Goal: Task Accomplishment & Management: Use online tool/utility

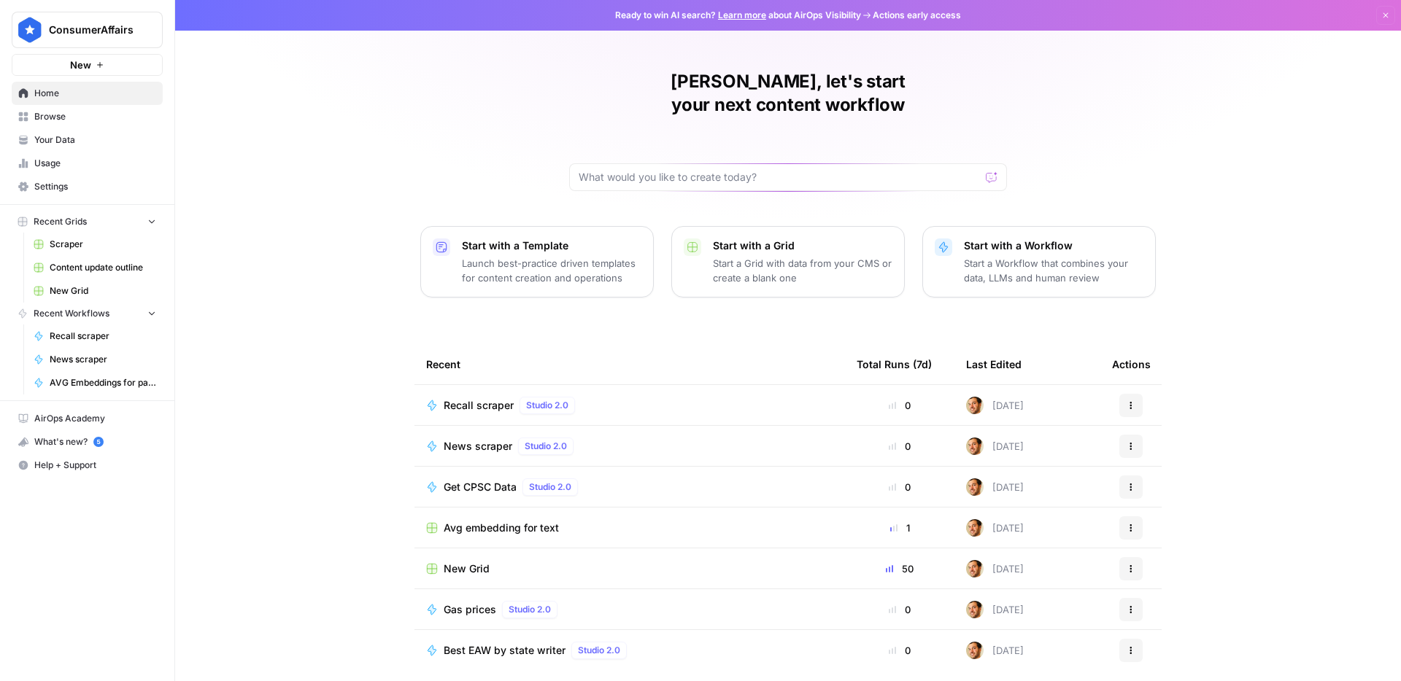
click at [81, 358] on span "News scraper" at bounding box center [103, 359] width 107 height 13
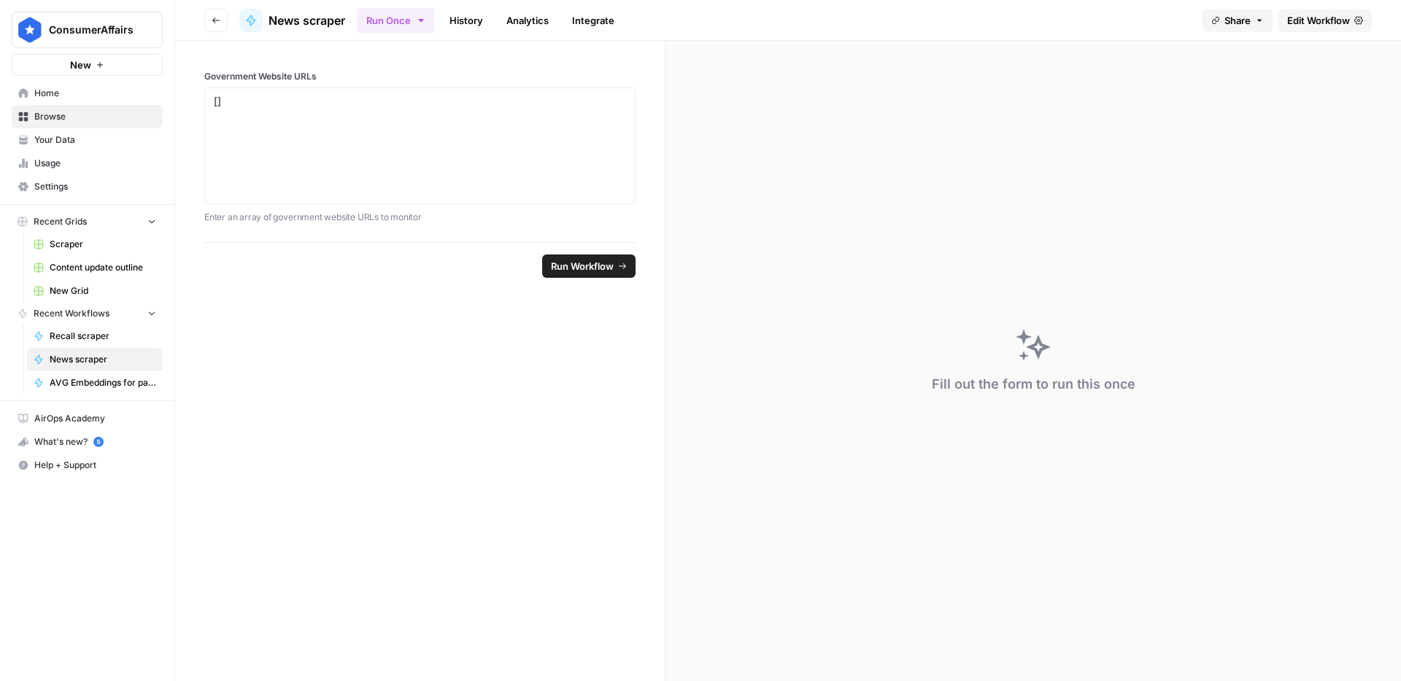
click at [417, 9] on button "Run Once" at bounding box center [396, 20] width 78 height 25
click at [469, 138] on span "Run on a Schedule" at bounding box center [490, 137] width 174 height 15
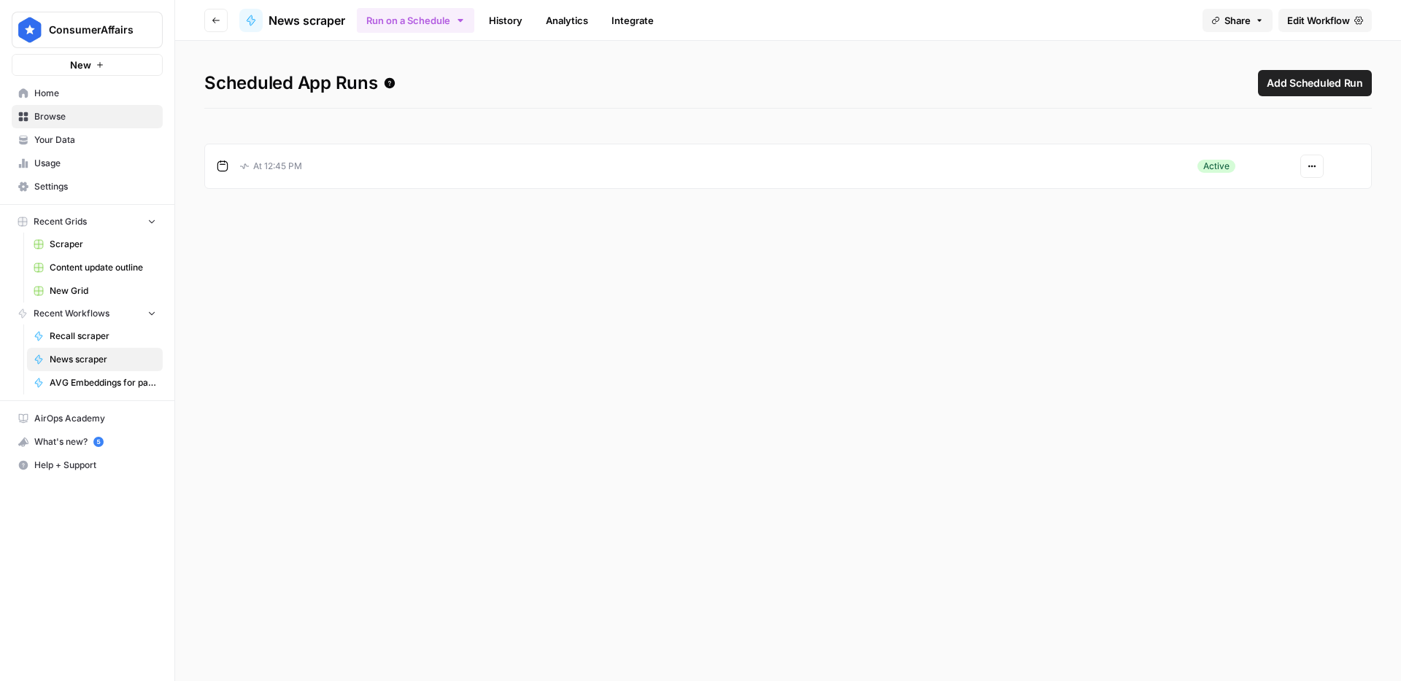
drag, startPoint x: 825, startPoint y: 321, endPoint x: 859, endPoint y: 321, distance: 33.6
click at [833, 322] on div "Scheduled App Runs Add Scheduled Run At 12:45 PM Active Actions" at bounding box center [788, 361] width 1226 height 641
click at [1320, 167] on button "Actions" at bounding box center [1311, 166] width 23 height 23
drag, startPoint x: 336, startPoint y: 204, endPoint x: 323, endPoint y: 158, distance: 47.8
click at [336, 200] on div "Scheduled App Runs Add Scheduled Run At 12:45 PM Active Actions" at bounding box center [788, 361] width 1226 height 641
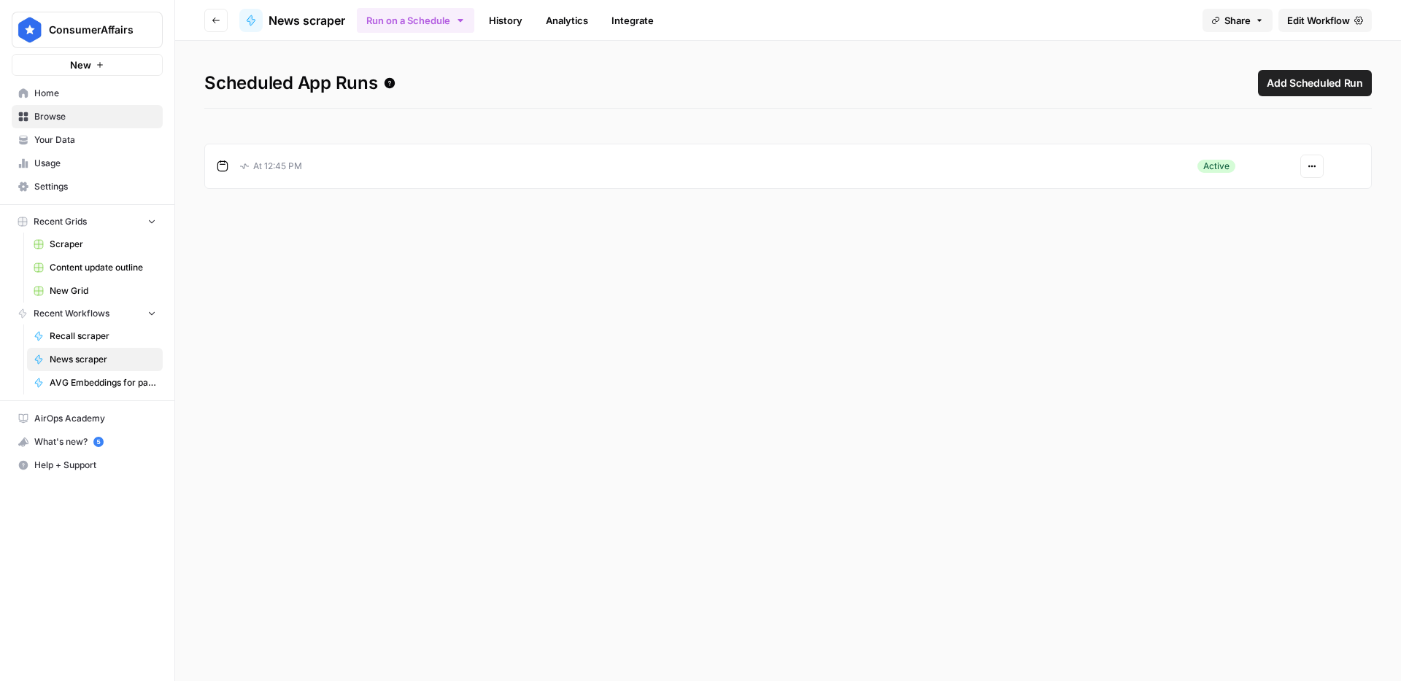
click at [223, 20] on button "Go back" at bounding box center [215, 20] width 23 height 23
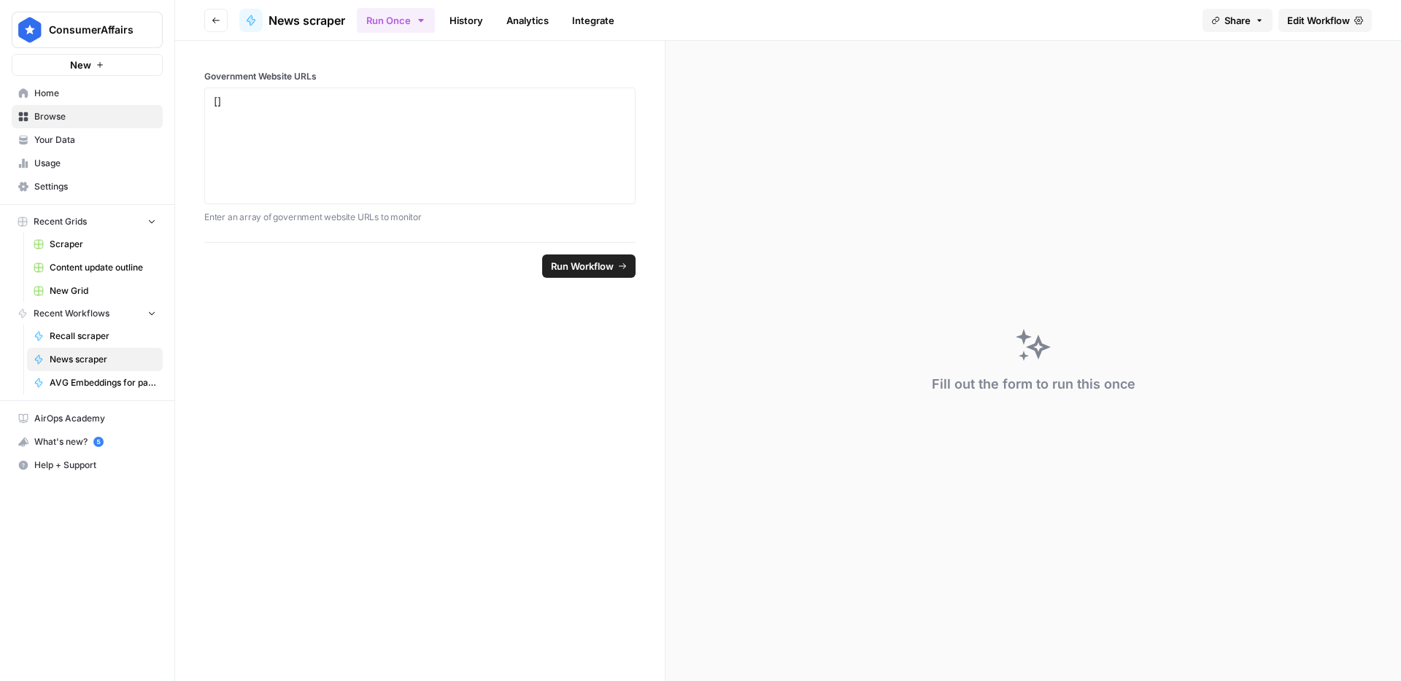
click at [1331, 17] on span "Edit Workflow" at bounding box center [1318, 20] width 63 height 15
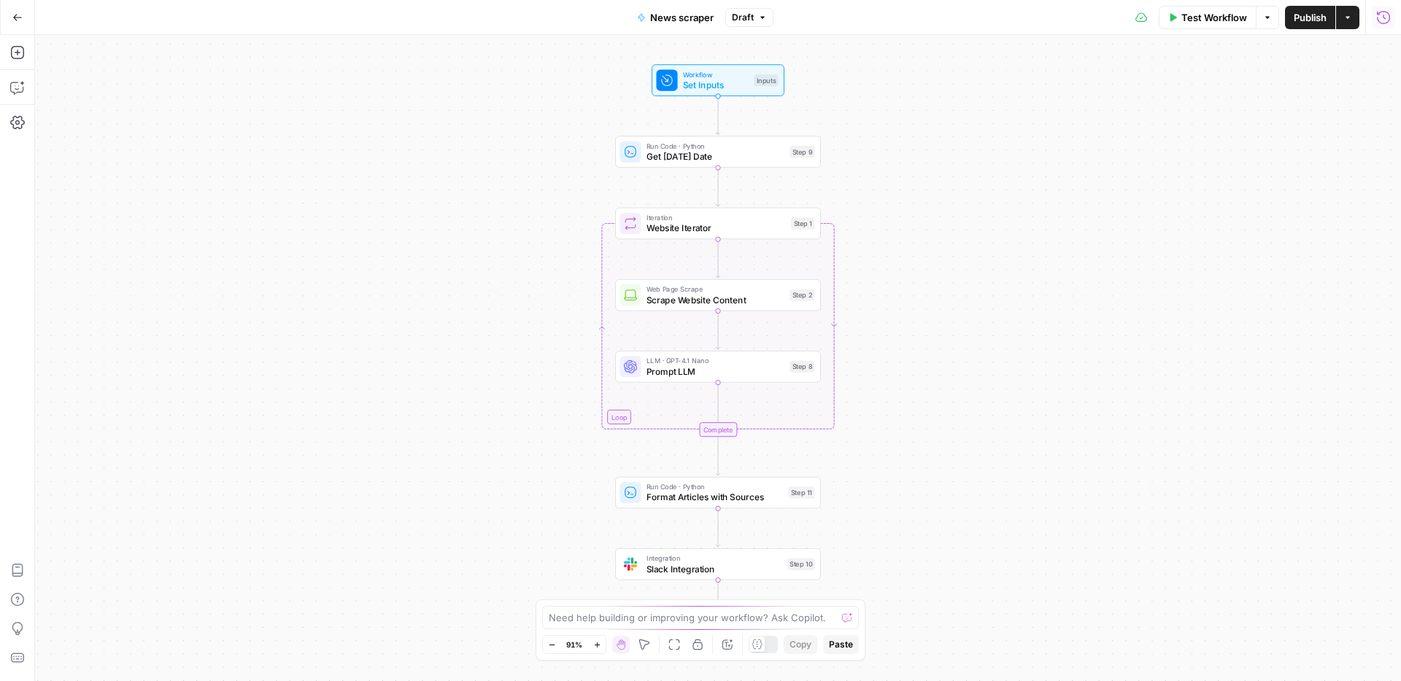
click at [1379, 23] on icon "button" at bounding box center [1383, 17] width 15 height 15
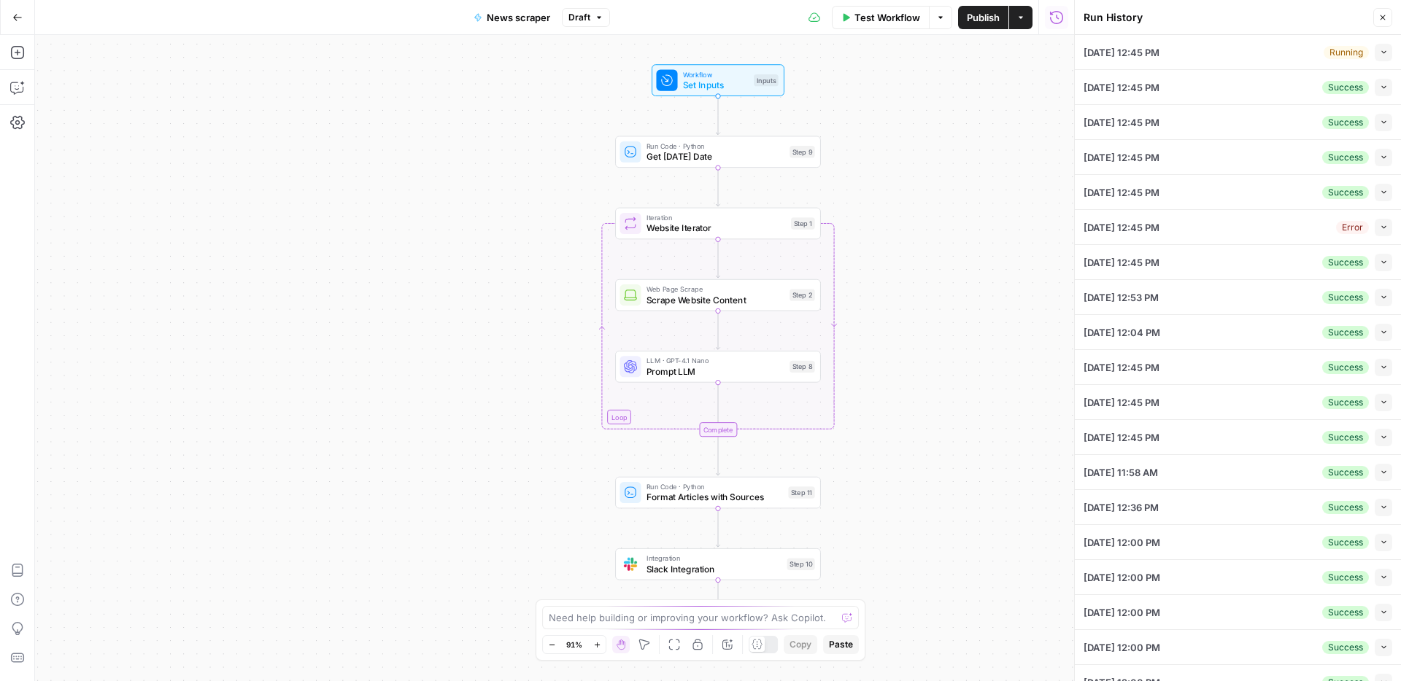
click at [1379, 23] on button "Close" at bounding box center [1382, 17] width 19 height 19
